Goal: Information Seeking & Learning: Learn about a topic

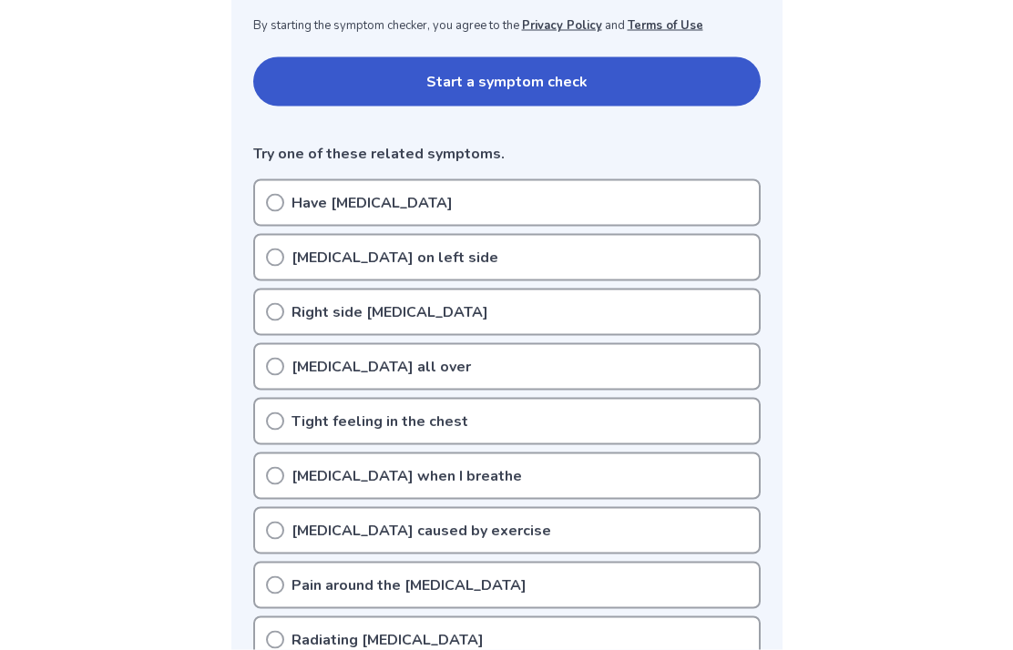
scroll to position [346, 0]
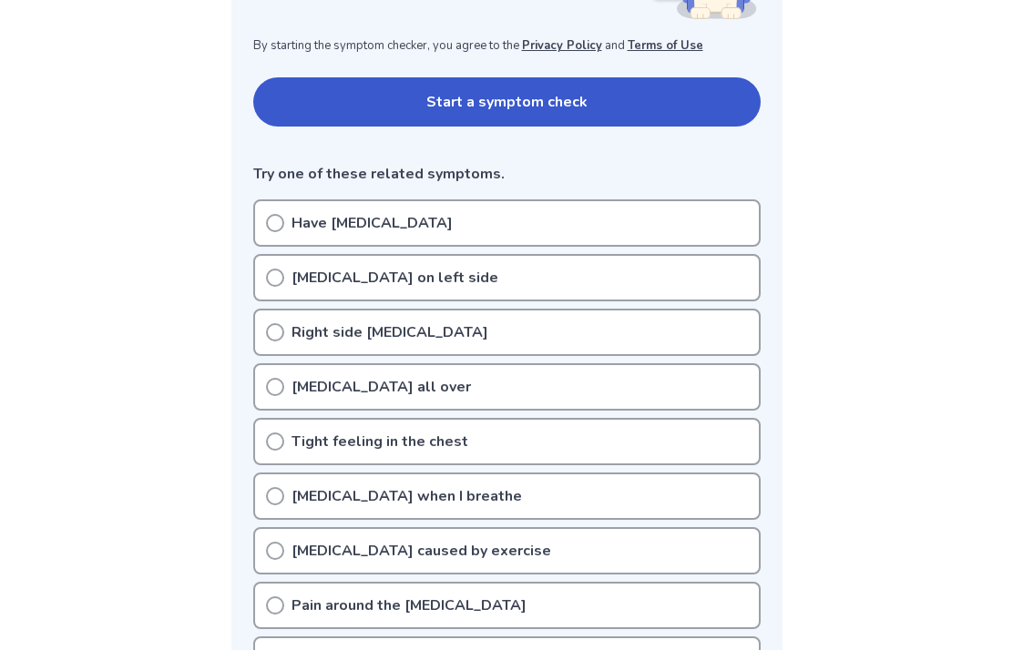
click at [272, 212] on div "Have chest pain" at bounding box center [506, 222] width 507 height 47
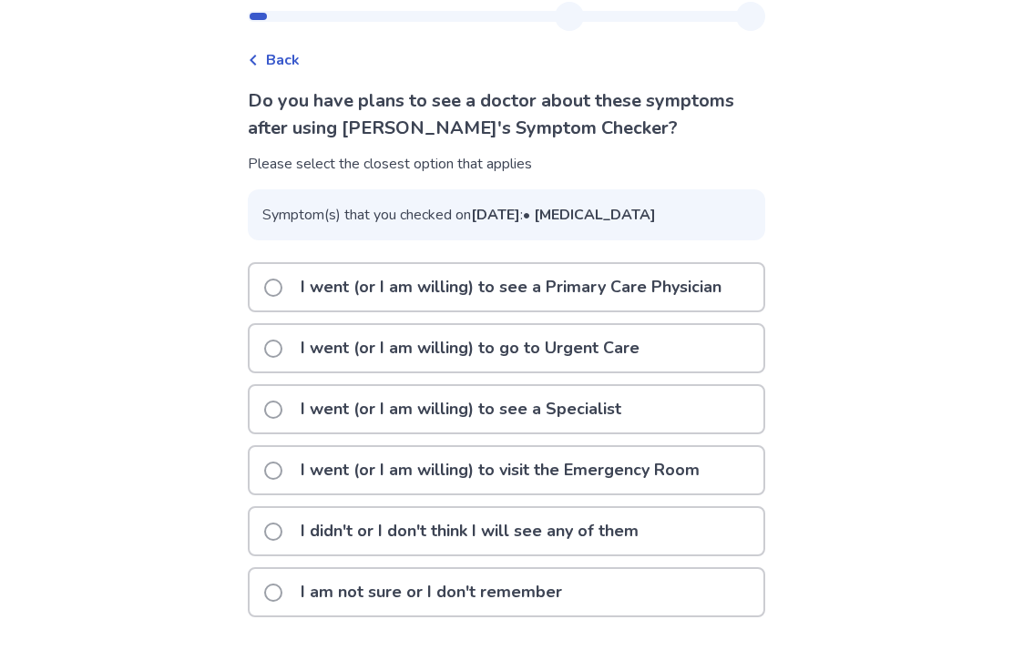
scroll to position [95, 0]
click at [279, 395] on label "I went (or I am willing) to see a Specialist" at bounding box center [448, 409] width 368 height 46
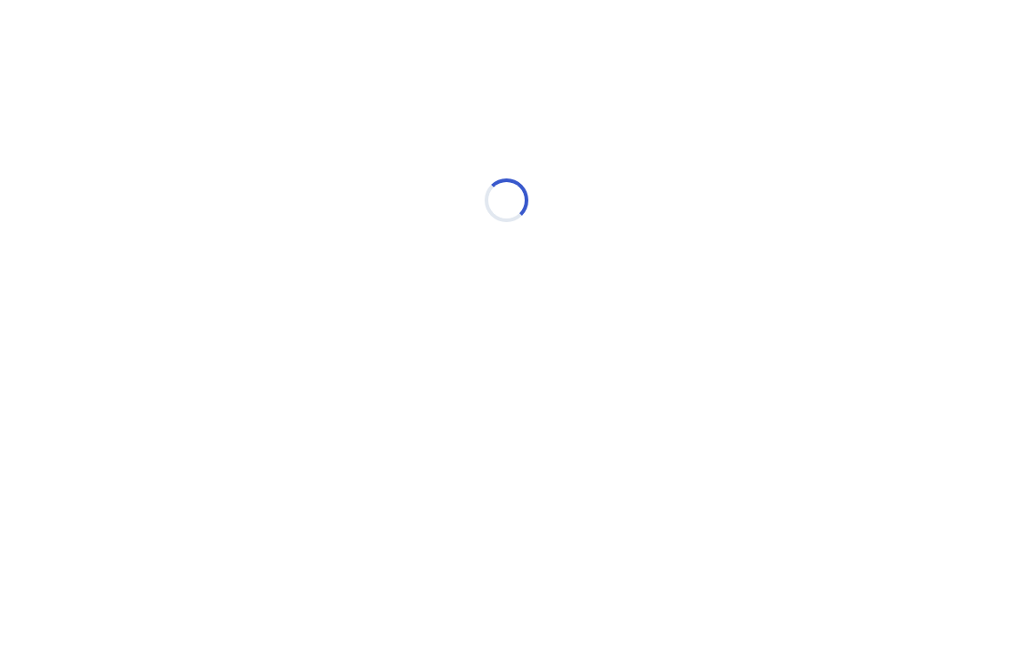
scroll to position [0, 0]
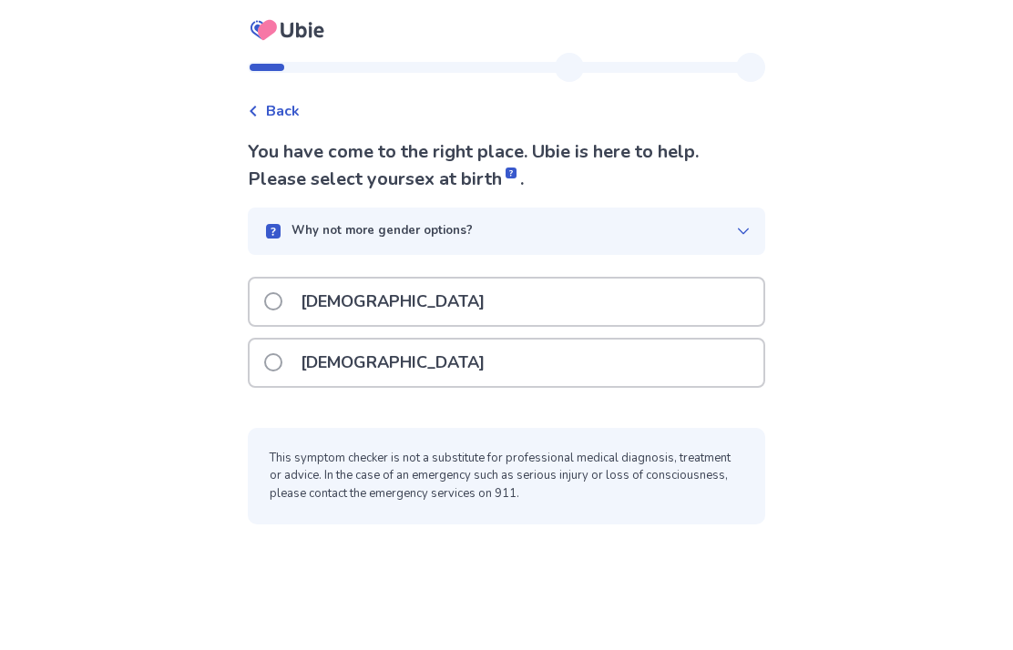
click at [275, 297] on span at bounding box center [273, 301] width 18 height 18
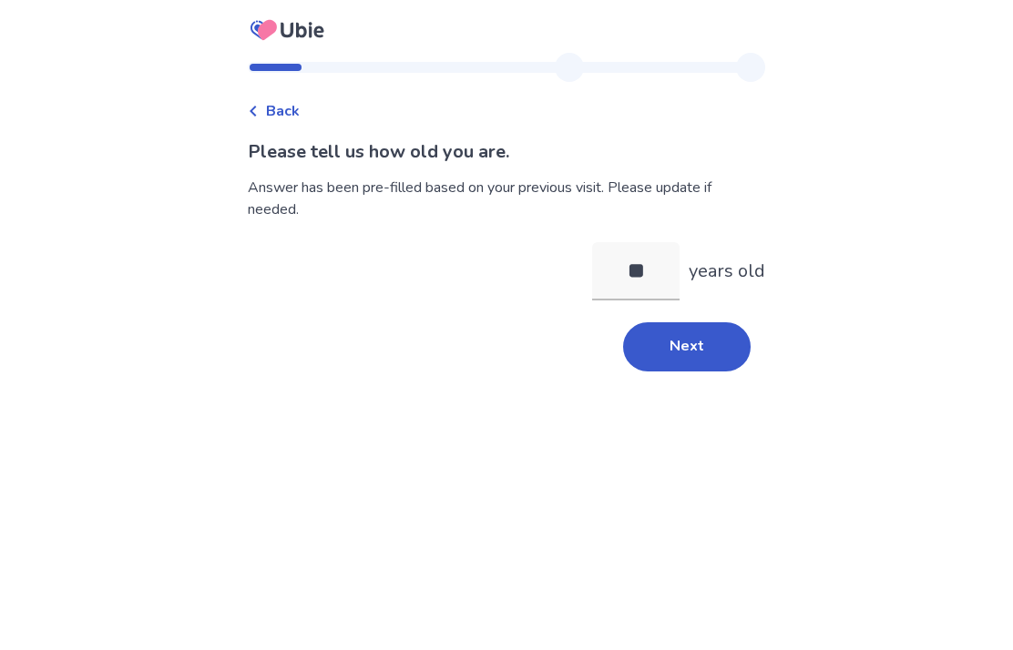
click at [692, 351] on button "Next" at bounding box center [687, 346] width 128 height 49
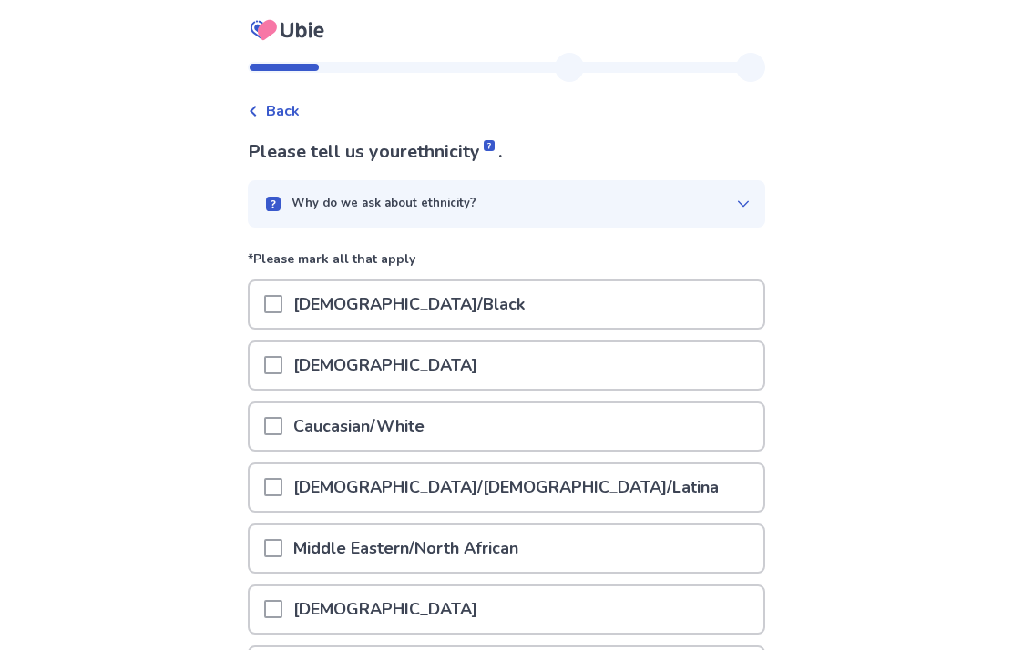
click at [282, 418] on span at bounding box center [273, 426] width 18 height 18
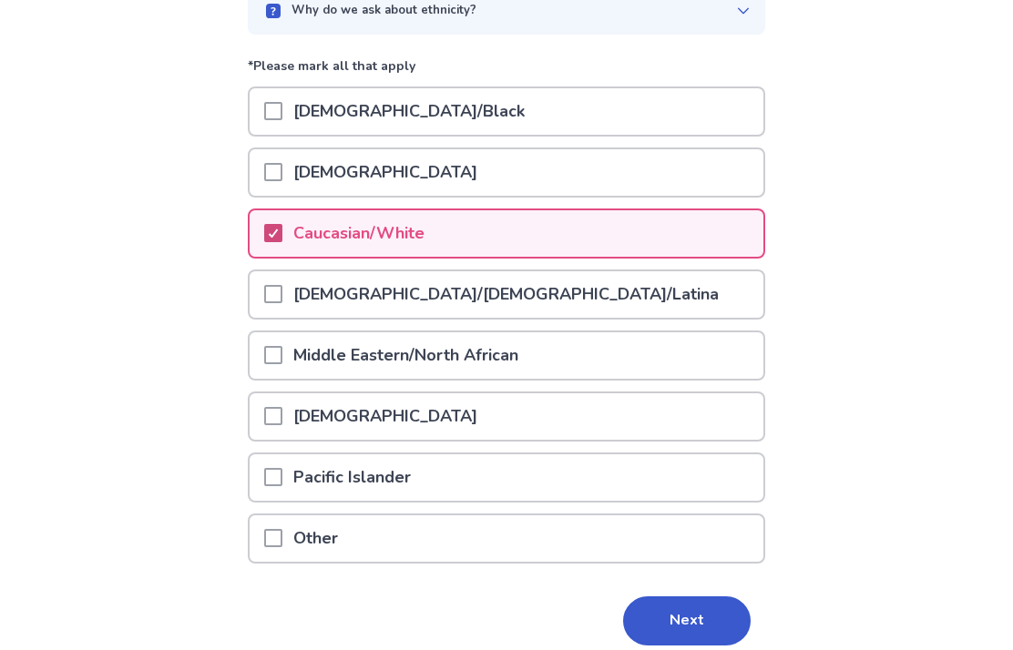
scroll to position [194, 0]
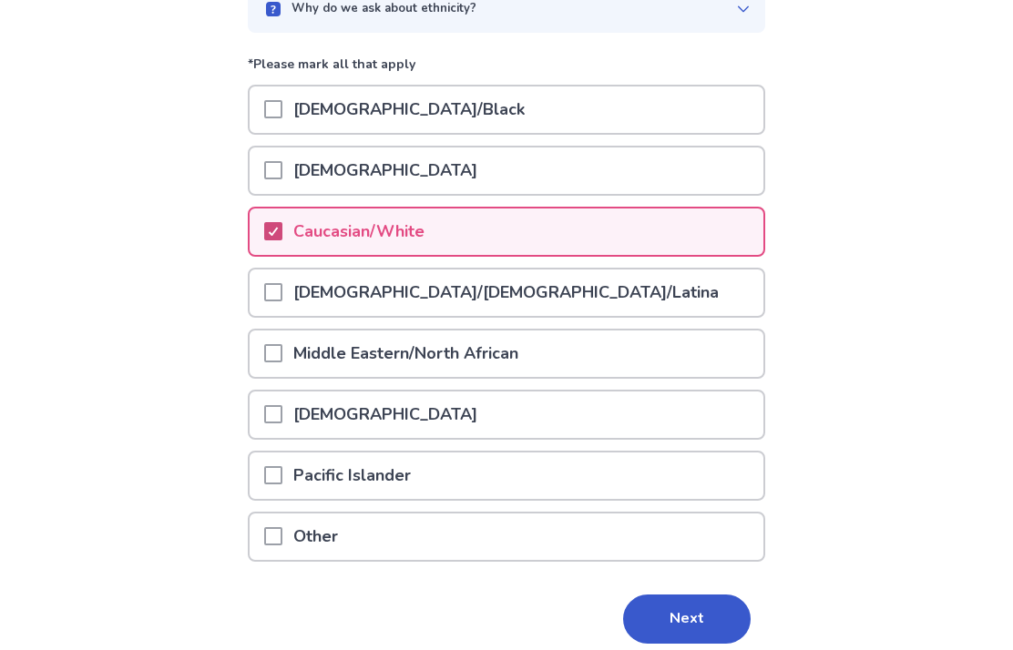
click at [686, 629] on button "Next" at bounding box center [687, 620] width 128 height 49
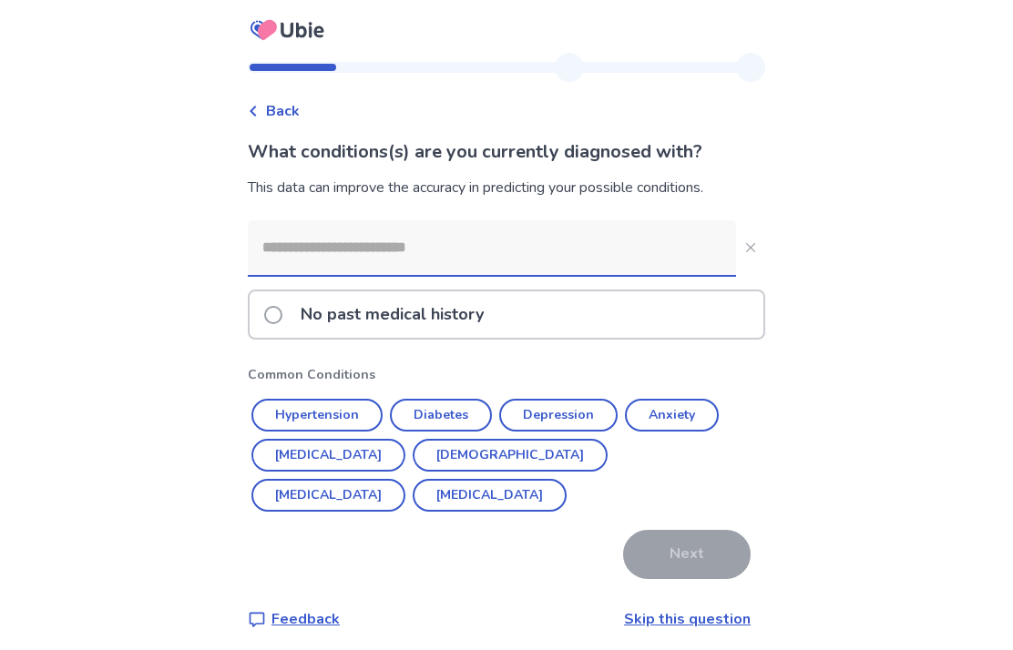
click at [282, 311] on span at bounding box center [273, 315] width 18 height 18
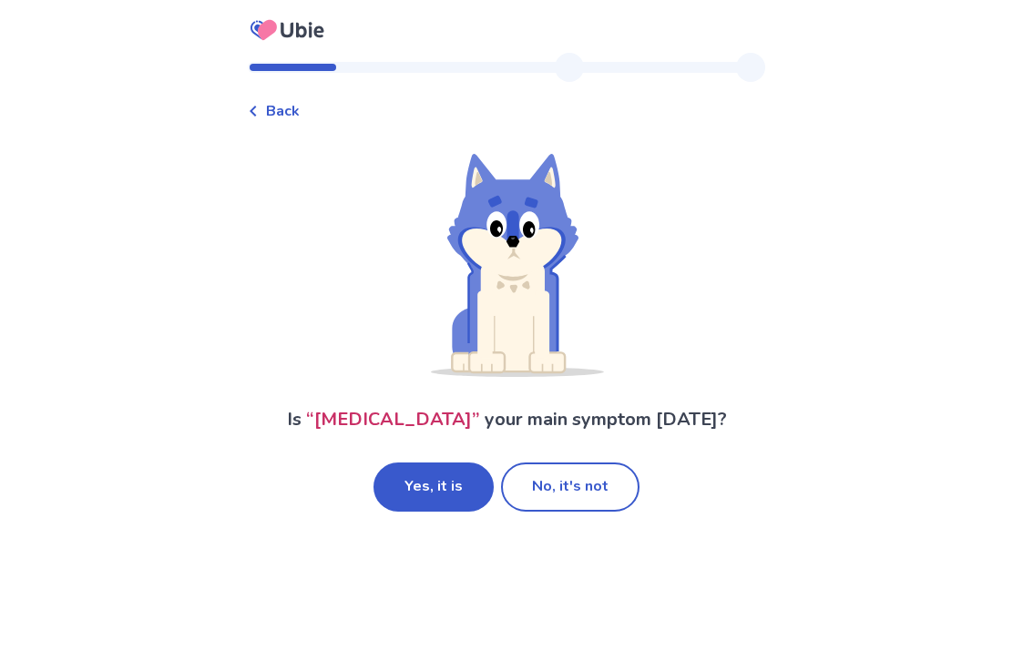
click at [425, 481] on button "Yes, it is" at bounding box center [433, 487] width 120 height 49
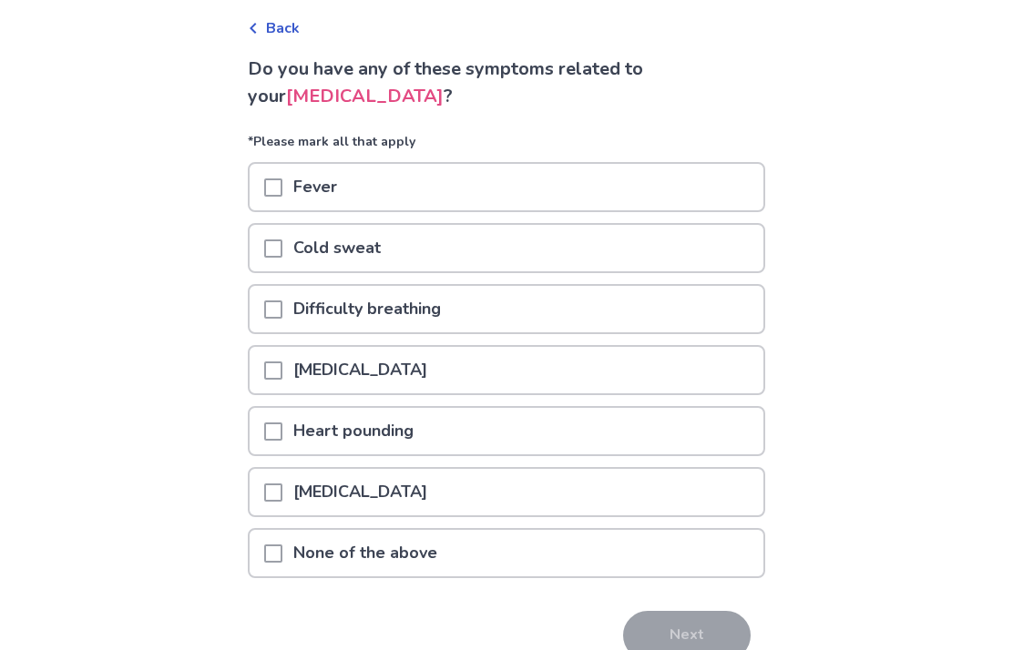
scroll to position [88, 0]
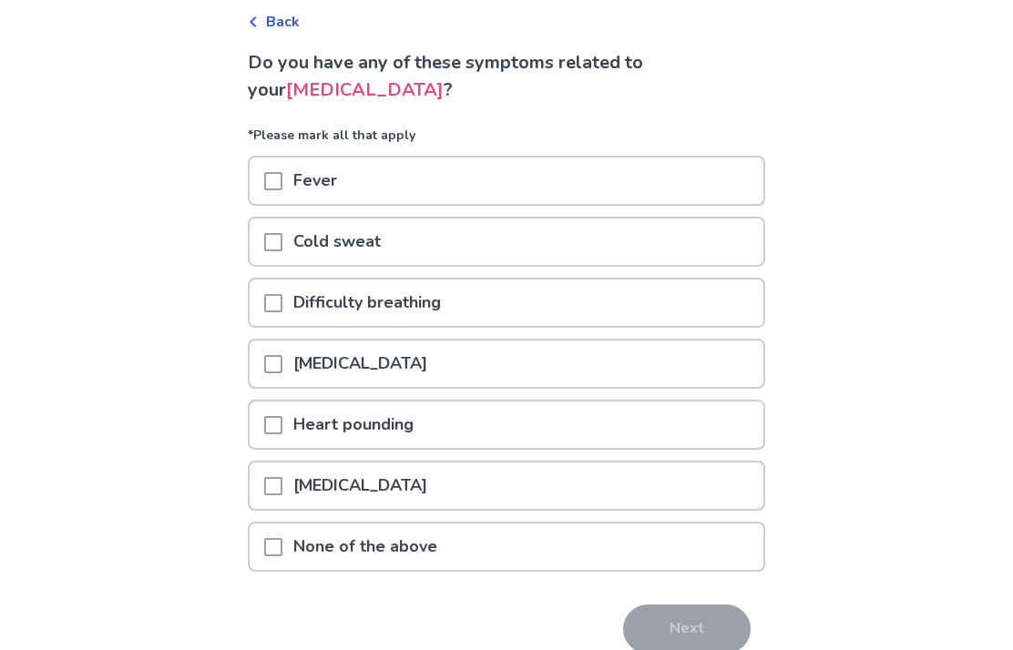
click at [282, 353] on div at bounding box center [273, 365] width 18 height 46
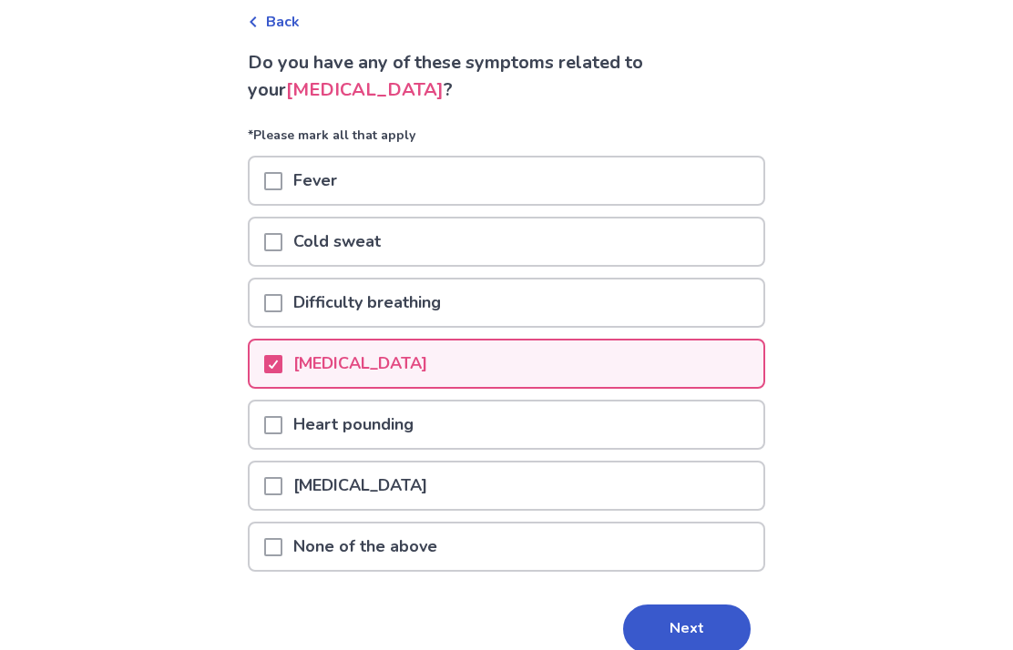
scroll to position [89, 0]
click at [282, 353] on div at bounding box center [273, 364] width 18 height 46
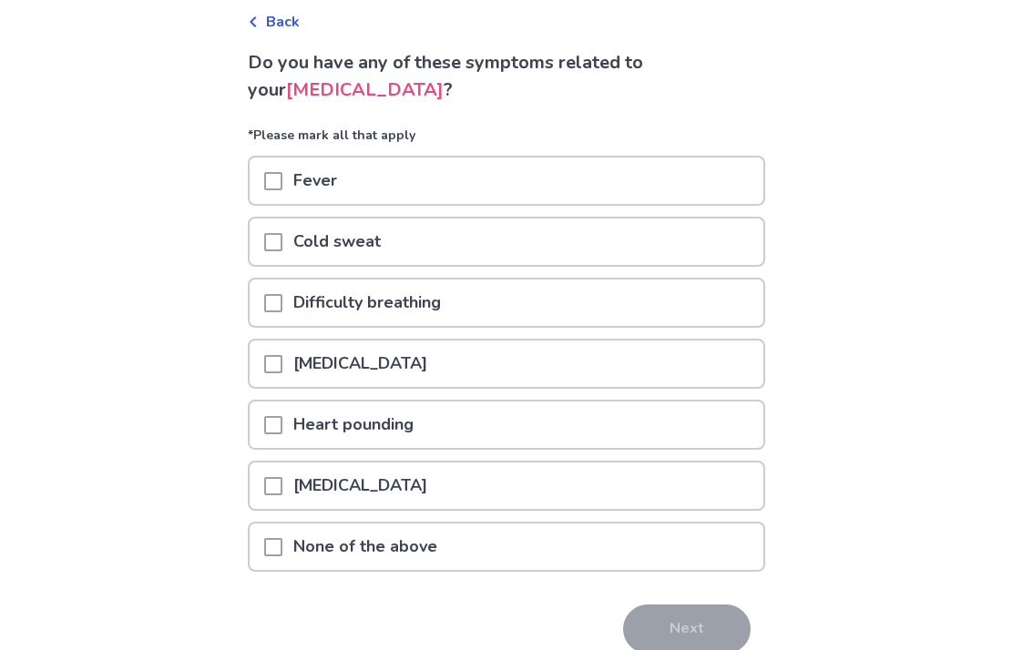
click at [282, 353] on div at bounding box center [273, 364] width 18 height 46
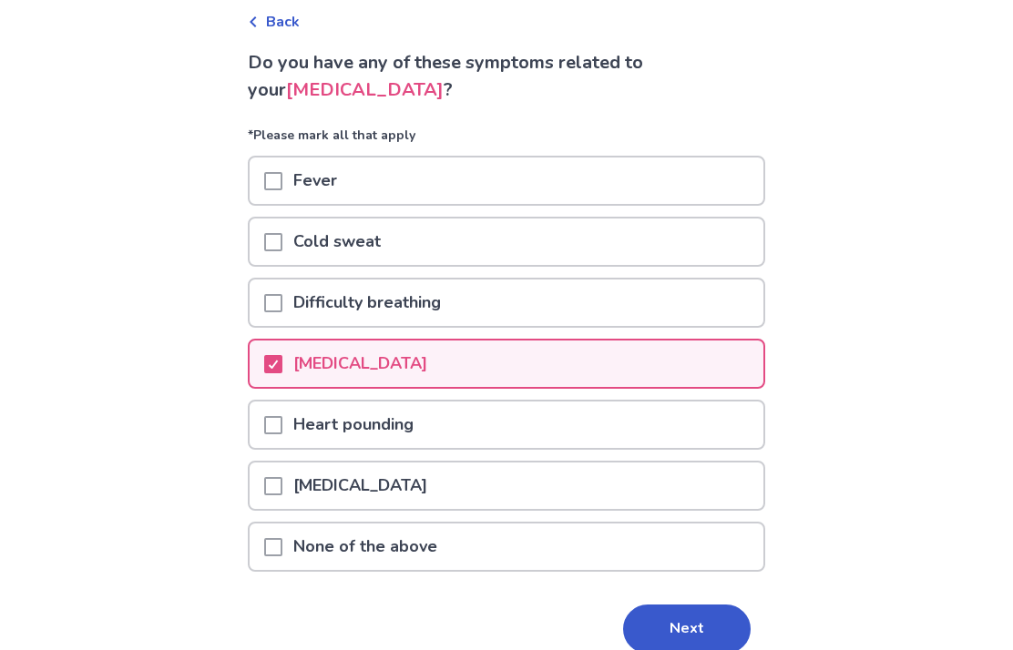
click at [278, 367] on polyline at bounding box center [274, 364] width 8 height 7
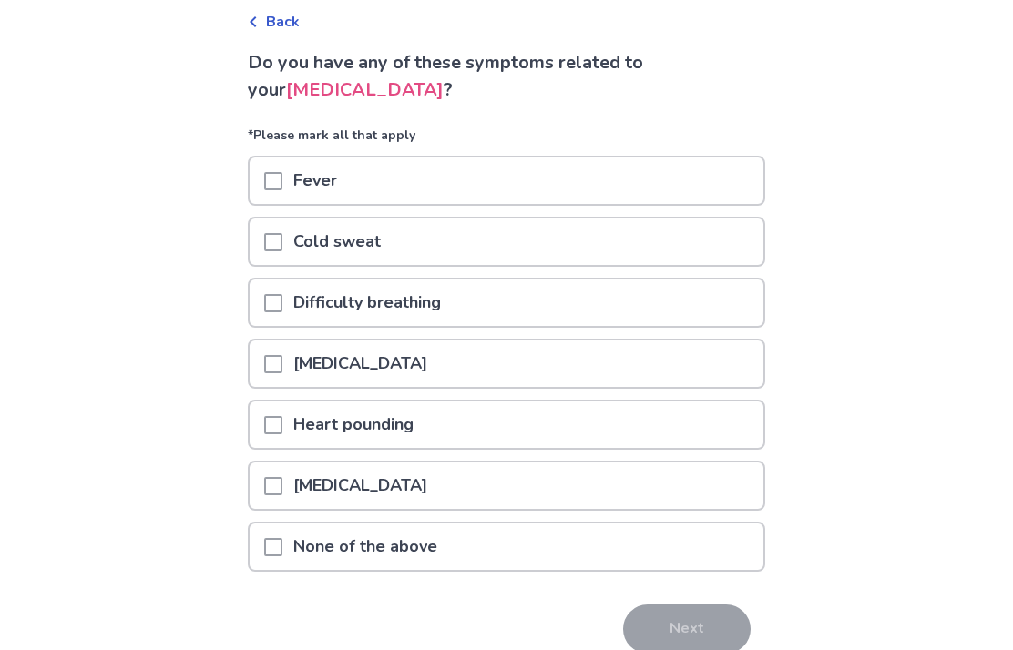
click at [282, 536] on div at bounding box center [273, 547] width 18 height 46
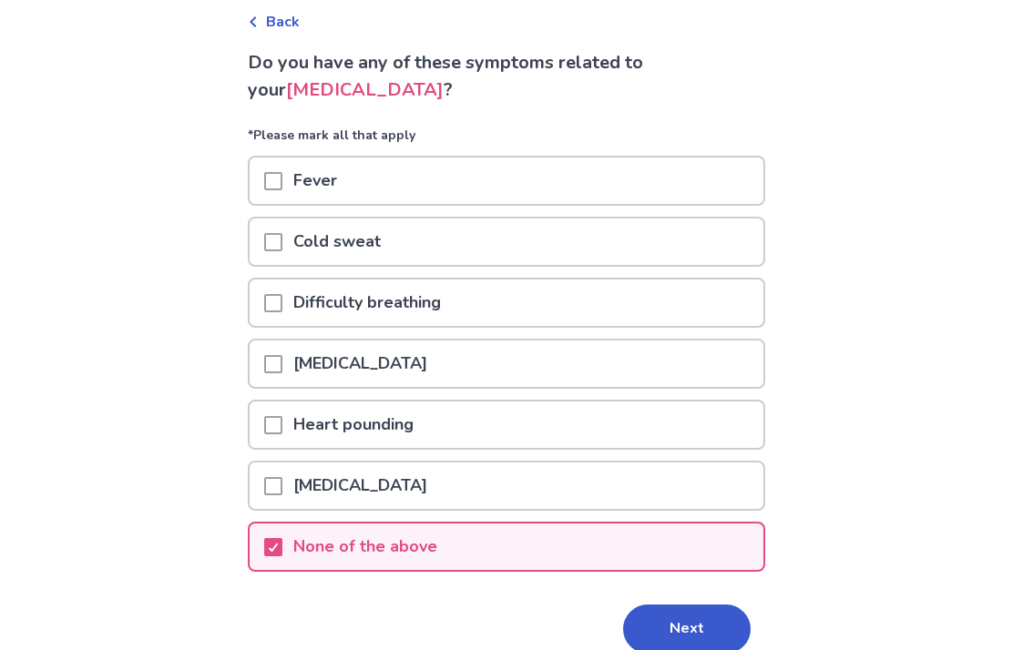
click at [683, 634] on button "Next" at bounding box center [687, 629] width 128 height 49
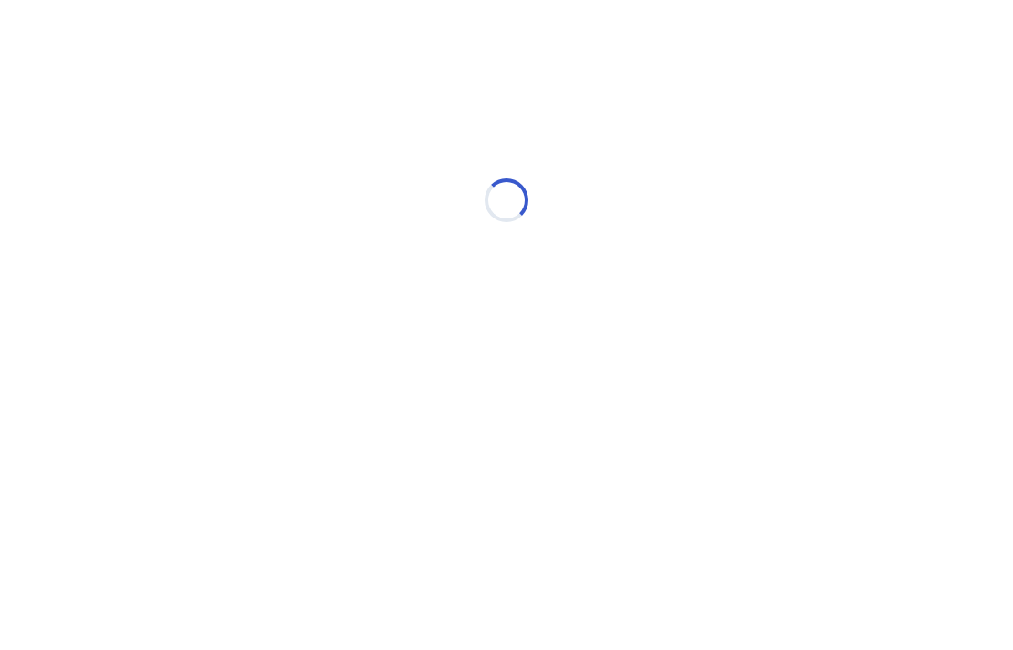
select select "*"
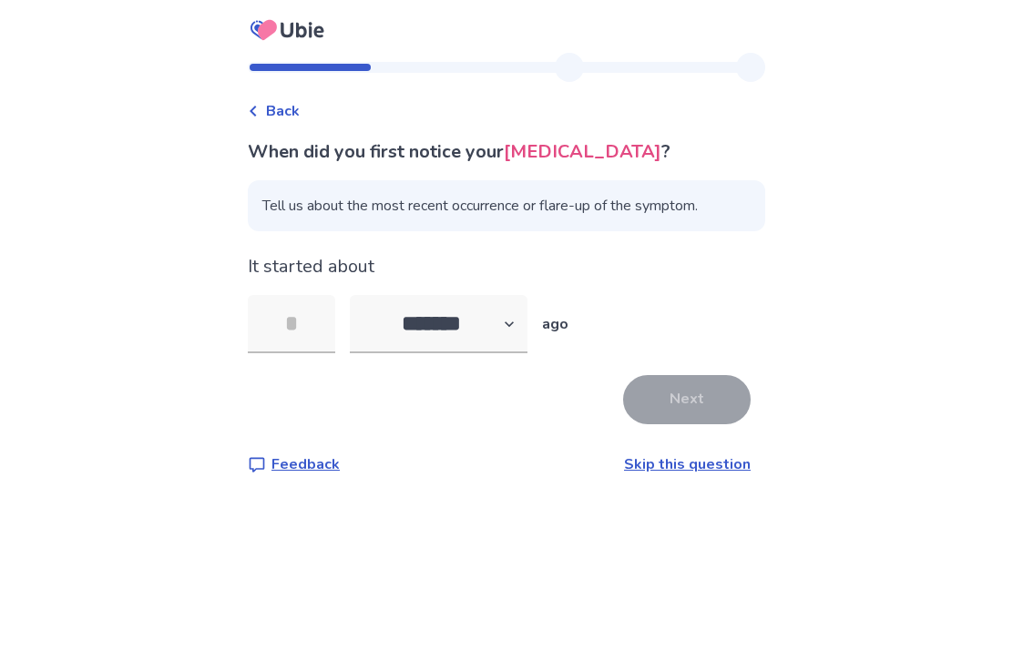
click at [292, 321] on input "tel" at bounding box center [291, 324] width 87 height 58
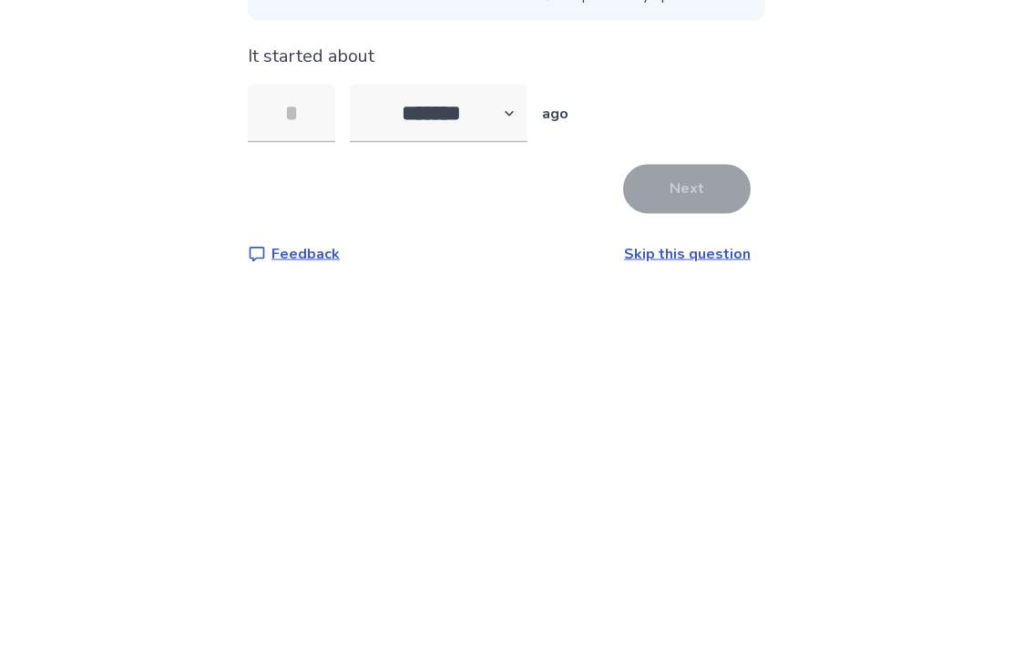
type input "*"
click at [682, 375] on button "Next" at bounding box center [687, 399] width 128 height 49
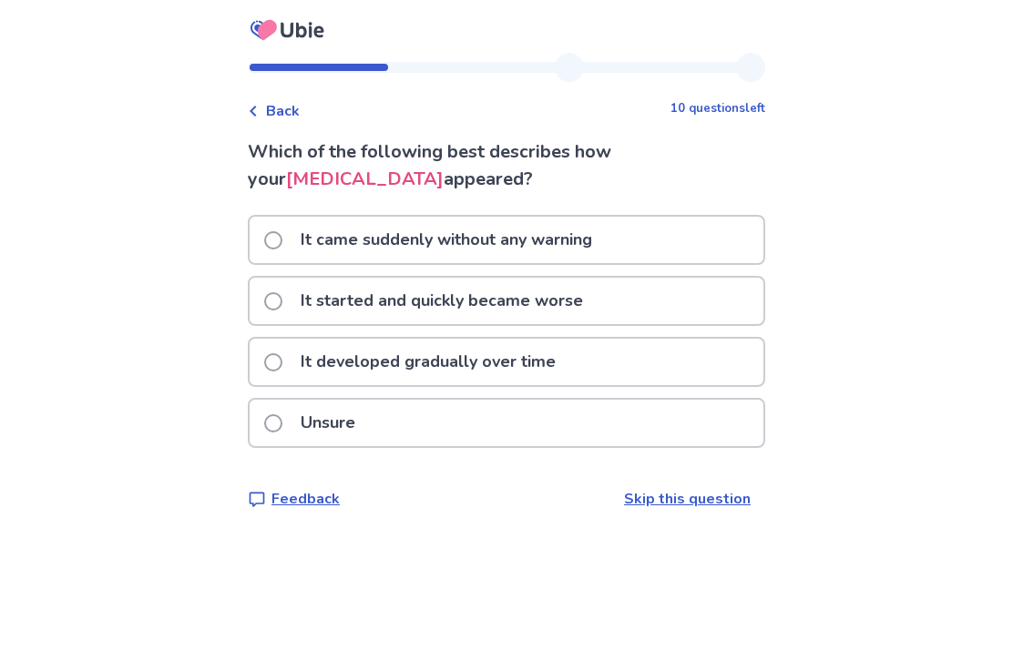
click at [282, 370] on span at bounding box center [273, 362] width 18 height 18
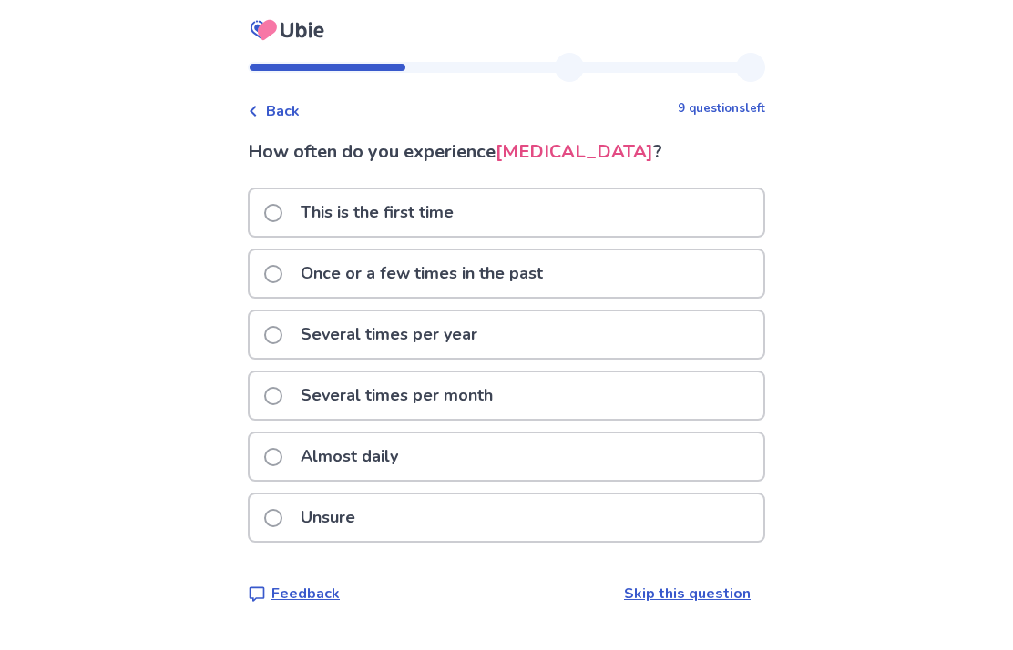
click at [281, 263] on label "Once or a few times in the past" at bounding box center [409, 273] width 290 height 46
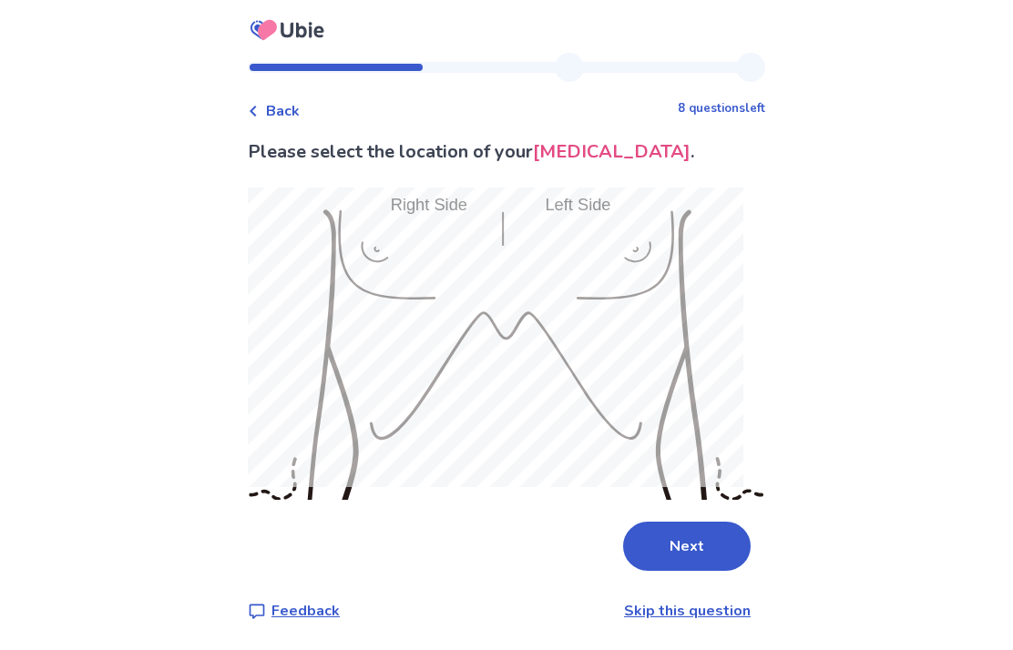
click at [712, 525] on button "Next" at bounding box center [687, 546] width 128 height 49
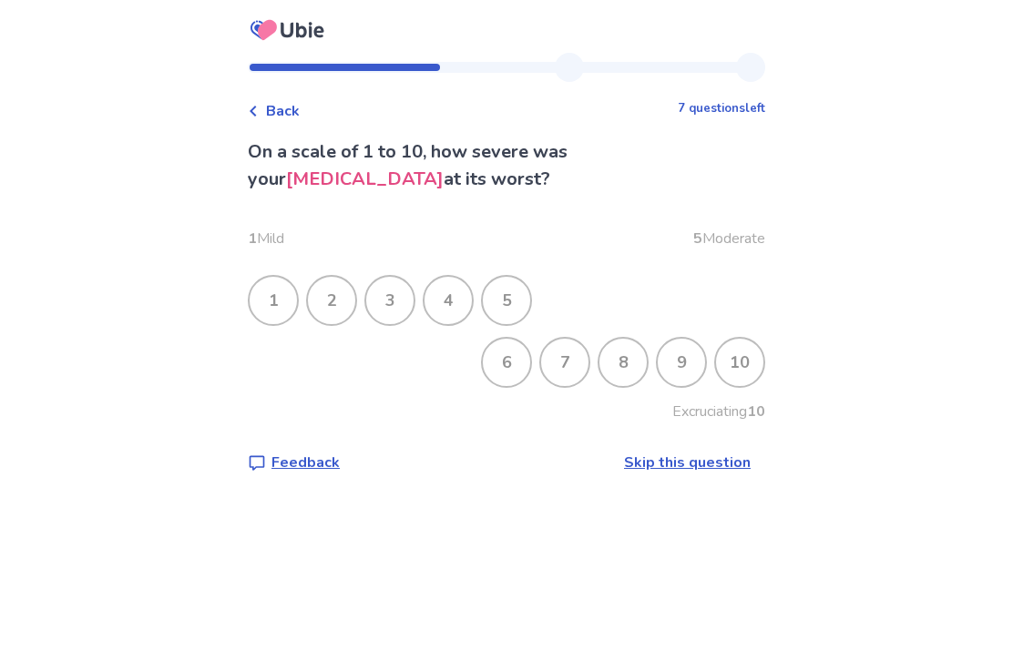
click at [392, 297] on div "3" at bounding box center [389, 300] width 47 height 47
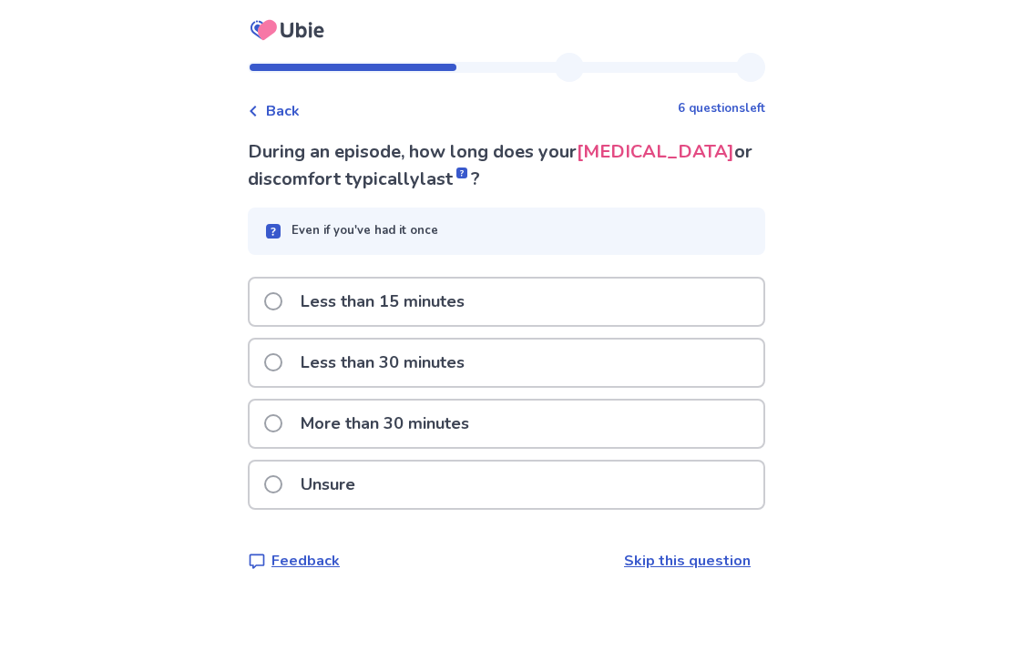
click at [282, 422] on span at bounding box center [273, 423] width 18 height 18
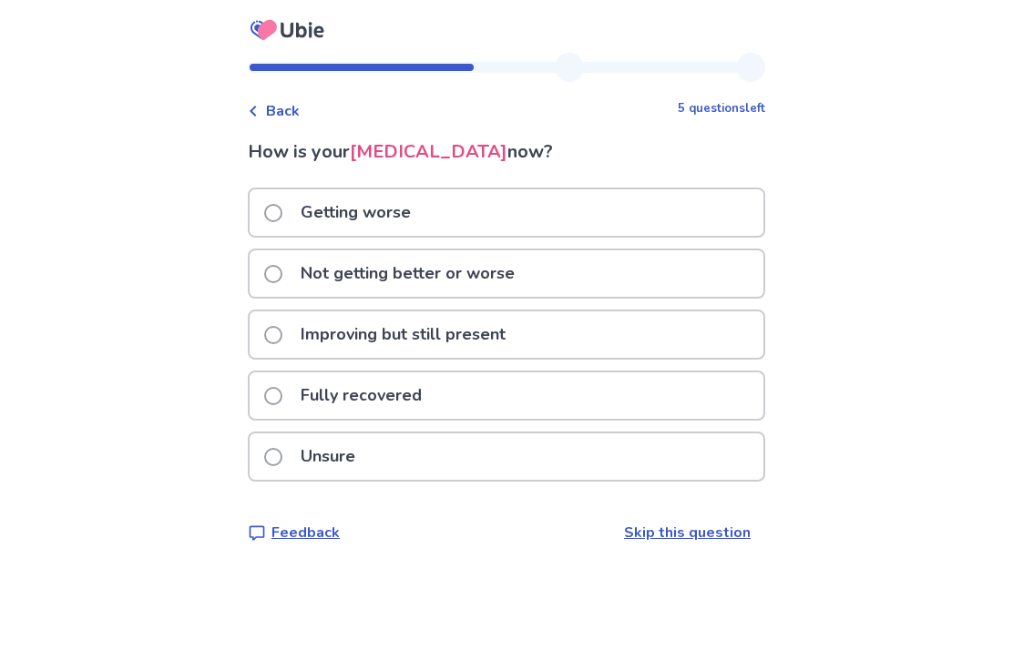
click at [282, 275] on span at bounding box center [273, 274] width 18 height 18
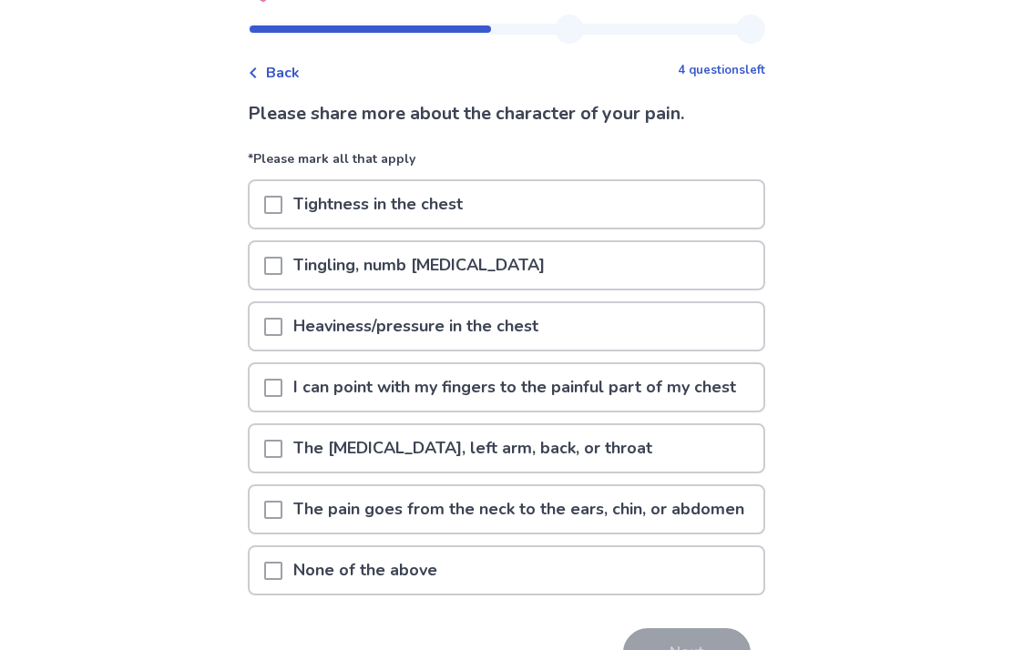
scroll to position [39, 0]
click at [278, 579] on span at bounding box center [273, 570] width 18 height 18
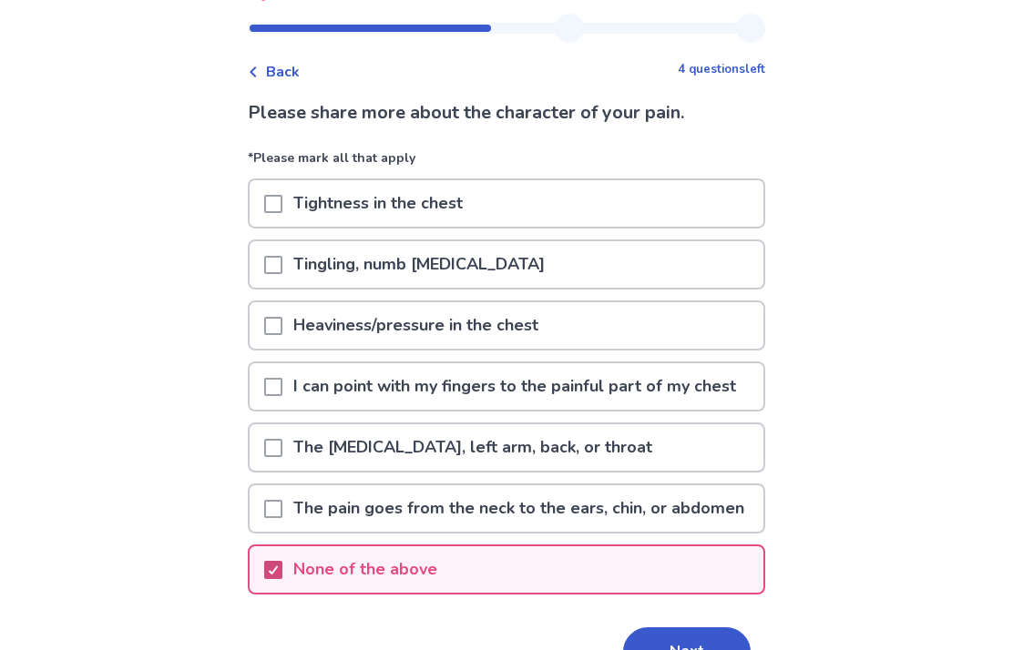
click at [668, 649] on button "Next" at bounding box center [687, 652] width 128 height 49
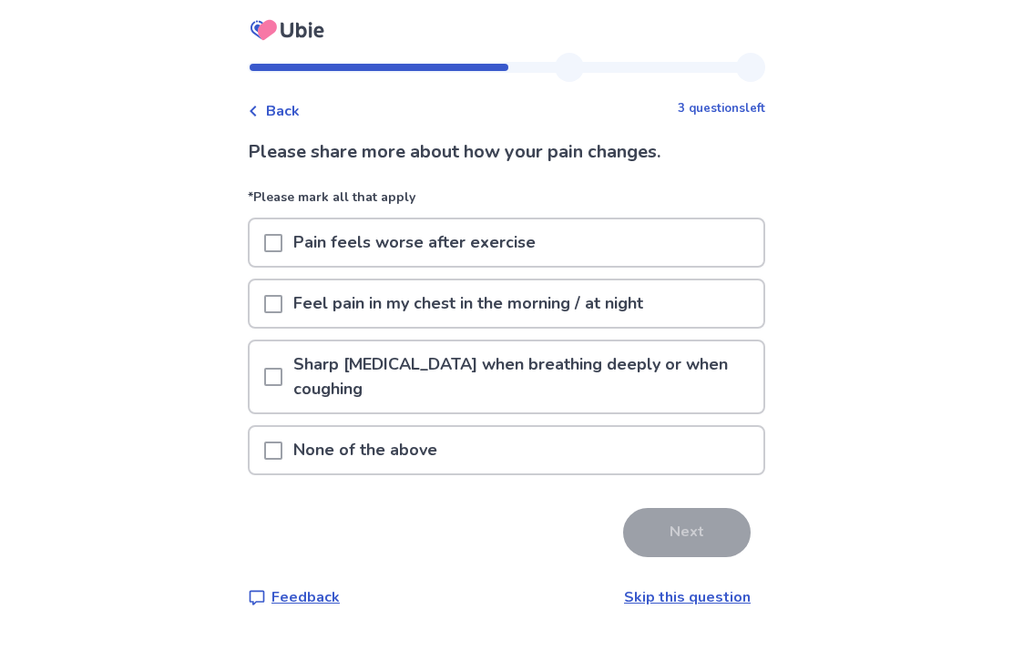
click at [282, 300] on span at bounding box center [273, 304] width 18 height 18
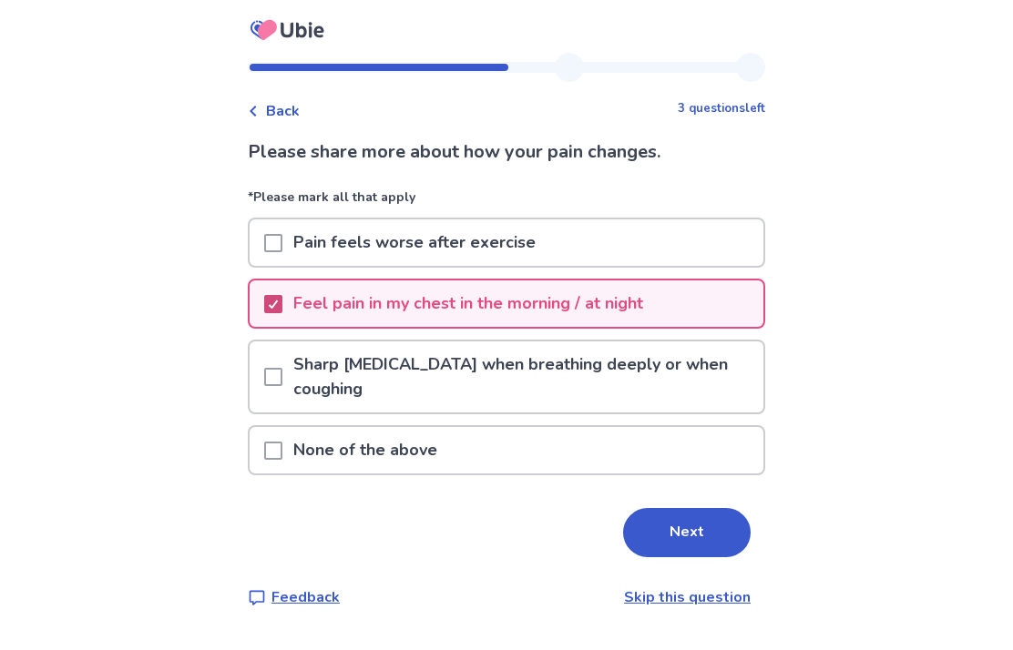
click at [681, 528] on button "Next" at bounding box center [687, 532] width 128 height 49
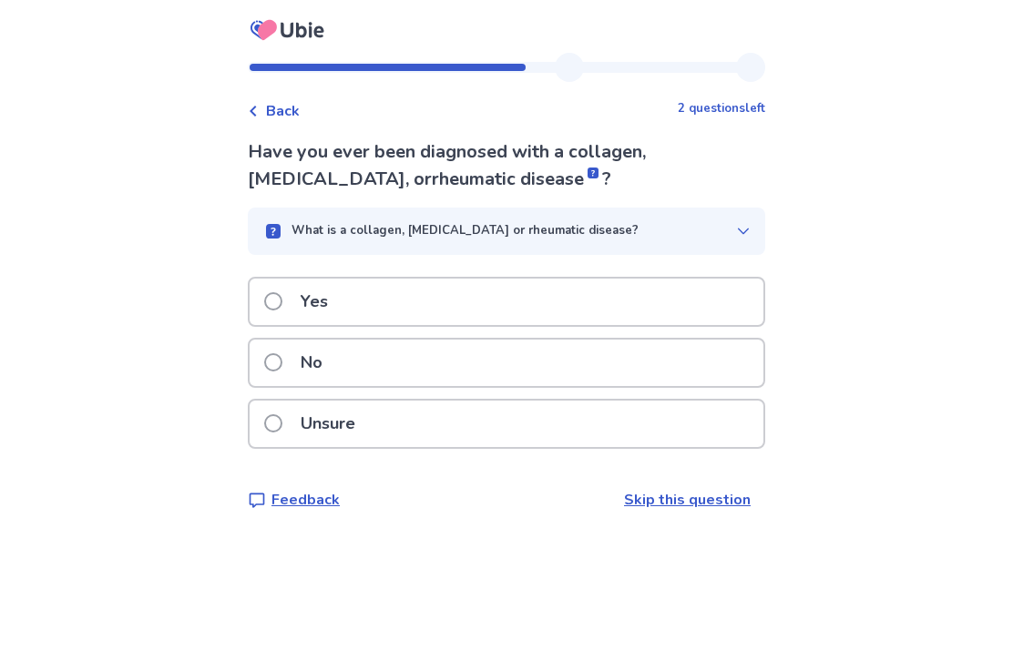
click at [291, 370] on label "No" at bounding box center [298, 363] width 69 height 46
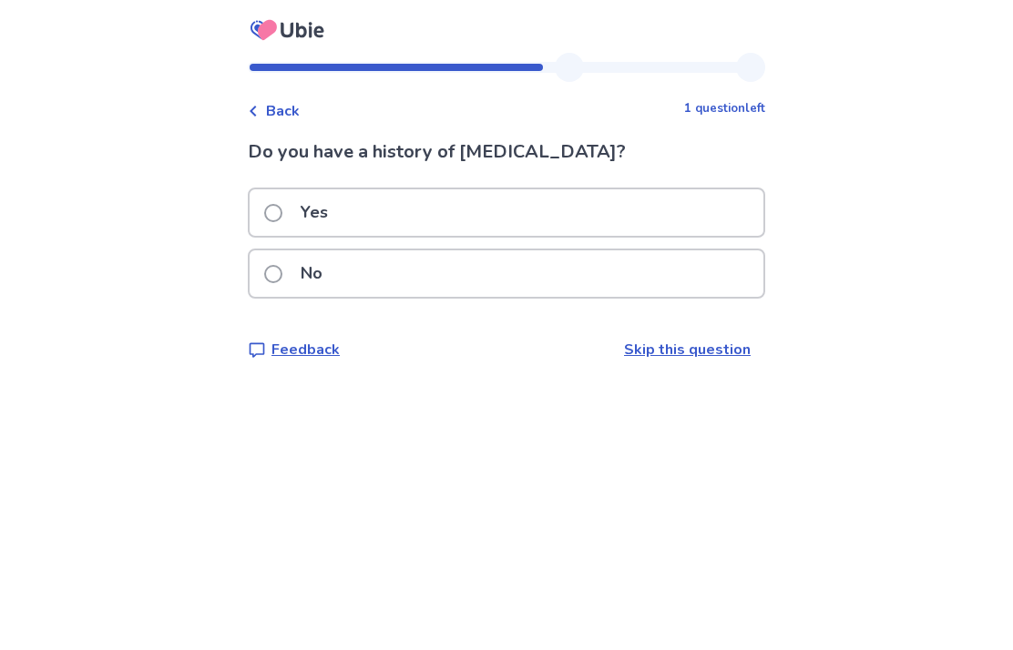
click at [282, 270] on span at bounding box center [273, 274] width 18 height 18
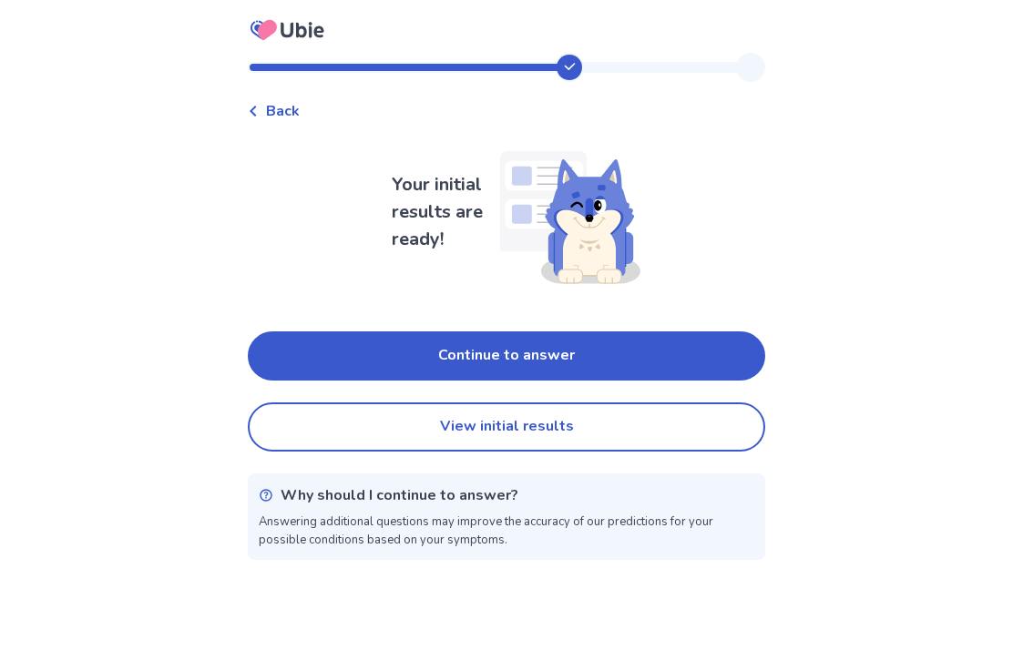
click at [322, 427] on button "View initial results" at bounding box center [506, 427] width 517 height 49
